Goal: Find specific page/section: Find specific page/section

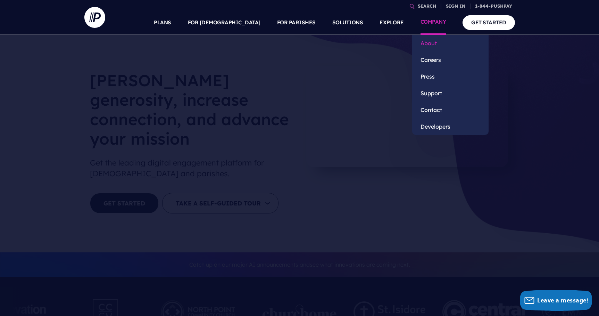
click at [429, 43] on link "About" at bounding box center [450, 43] width 76 height 17
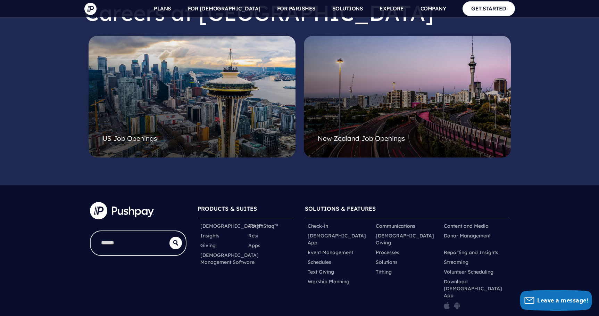
scroll to position [1765, 0]
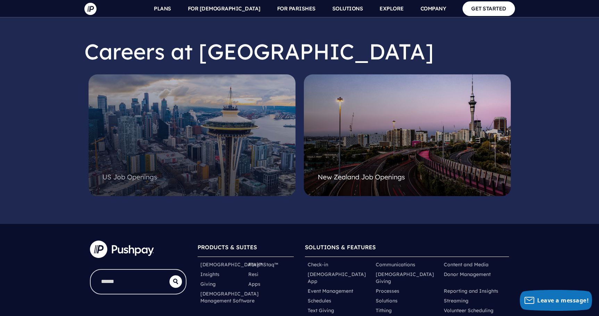
click at [119, 173] on span "US Job Openings" at bounding box center [129, 177] width 55 height 8
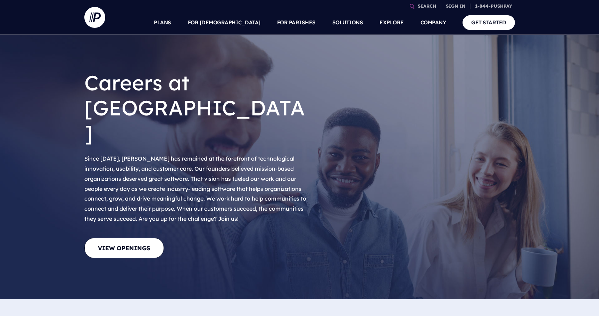
scroll to position [128, 0]
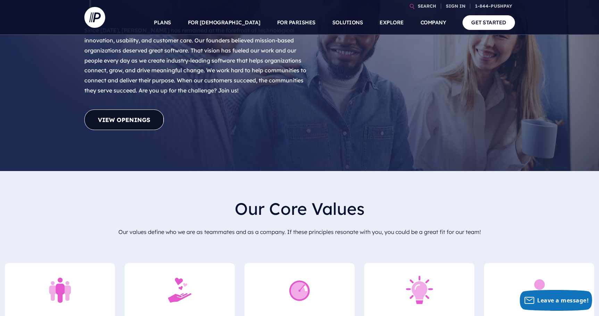
click at [126, 109] on link "View Openings" at bounding box center [124, 119] width 80 height 20
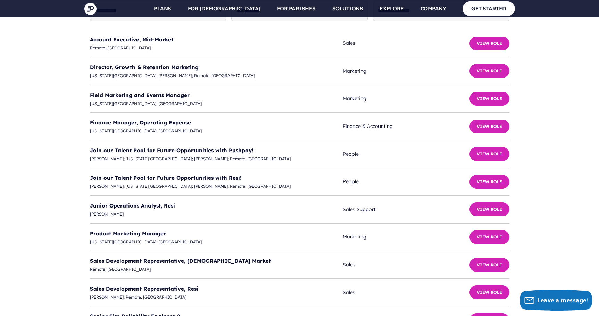
scroll to position [1778, 0]
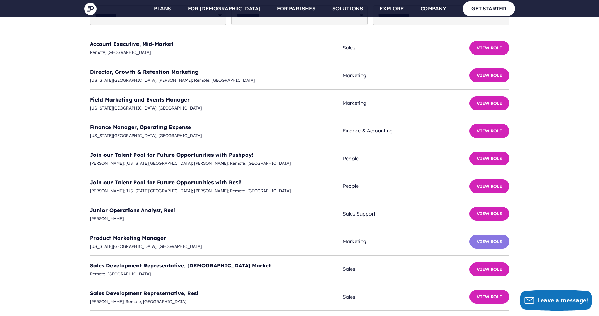
click at [491, 234] on button "View Role" at bounding box center [489, 241] width 40 height 14
